Goal: Task Accomplishment & Management: Manage account settings

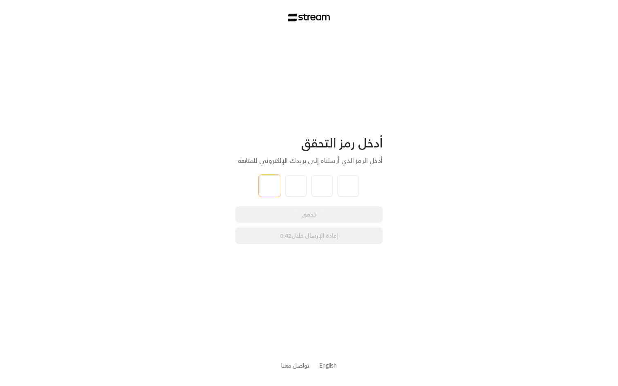
type input "7"
type input "8"
type input "3"
type input "6"
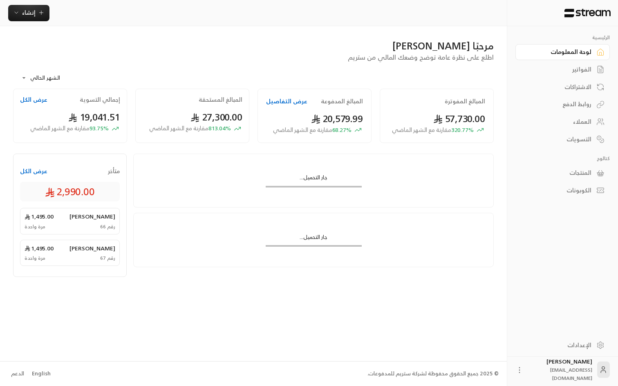
click at [256, 51] on div "مرحبًا [PERSON_NAME]" at bounding box center [253, 45] width 481 height 13
click at [586, 74] on div "الفواتير" at bounding box center [559, 69] width 66 height 8
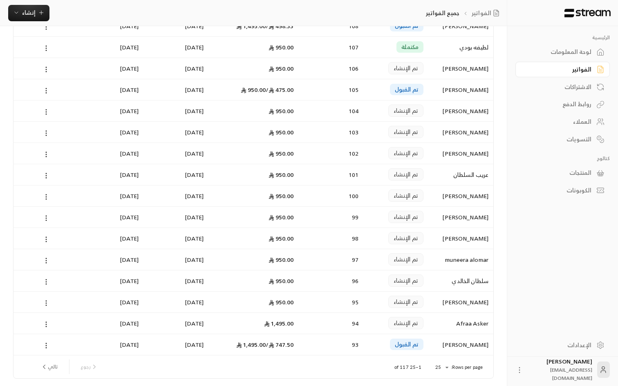
scroll to position [270, 0]
click at [501, 69] on div "الفواتير فلاتر جميع الفواتير متأخرة القادمة فقط اسم العميل الحالة رقم الفاتورة …" at bounding box center [253, 74] width 507 height 636
click at [45, 116] on icon at bounding box center [46, 112] width 7 height 7
click at [15, 121] on div at bounding box center [309, 193] width 618 height 386
click at [499, 170] on div "الفواتير فلاتر جميع الفواتير متأخرة القادمة فقط اسم العميل الحالة رقم الفاتورة …" at bounding box center [253, 74] width 507 height 636
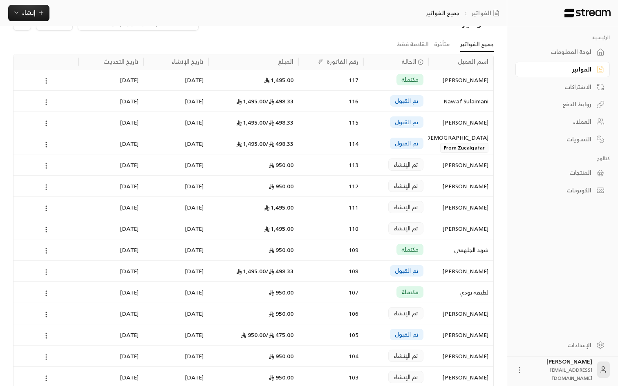
scroll to position [0, 0]
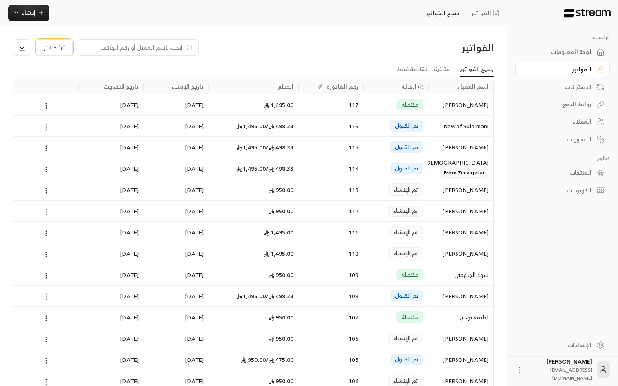
click at [59, 51] on icon "button" at bounding box center [62, 47] width 7 height 7
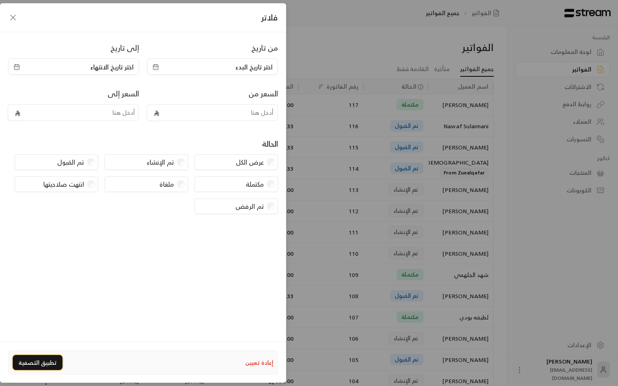
click at [47, 358] on button "تطبيق التصفية" at bounding box center [38, 362] width 50 height 15
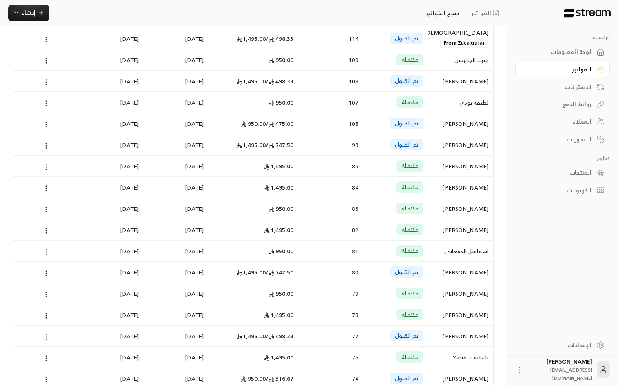
scroll to position [301, 0]
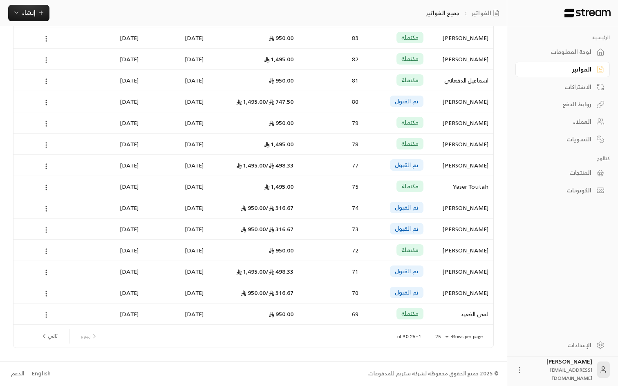
click at [447, 356] on li "50" at bounding box center [441, 357] width 23 height 13
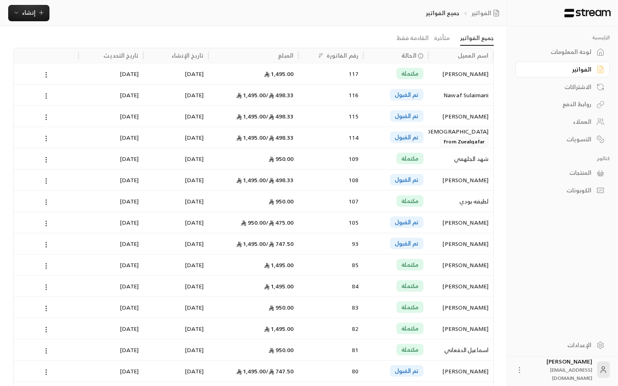
scroll to position [0, 0]
